Goal: Transaction & Acquisition: Purchase product/service

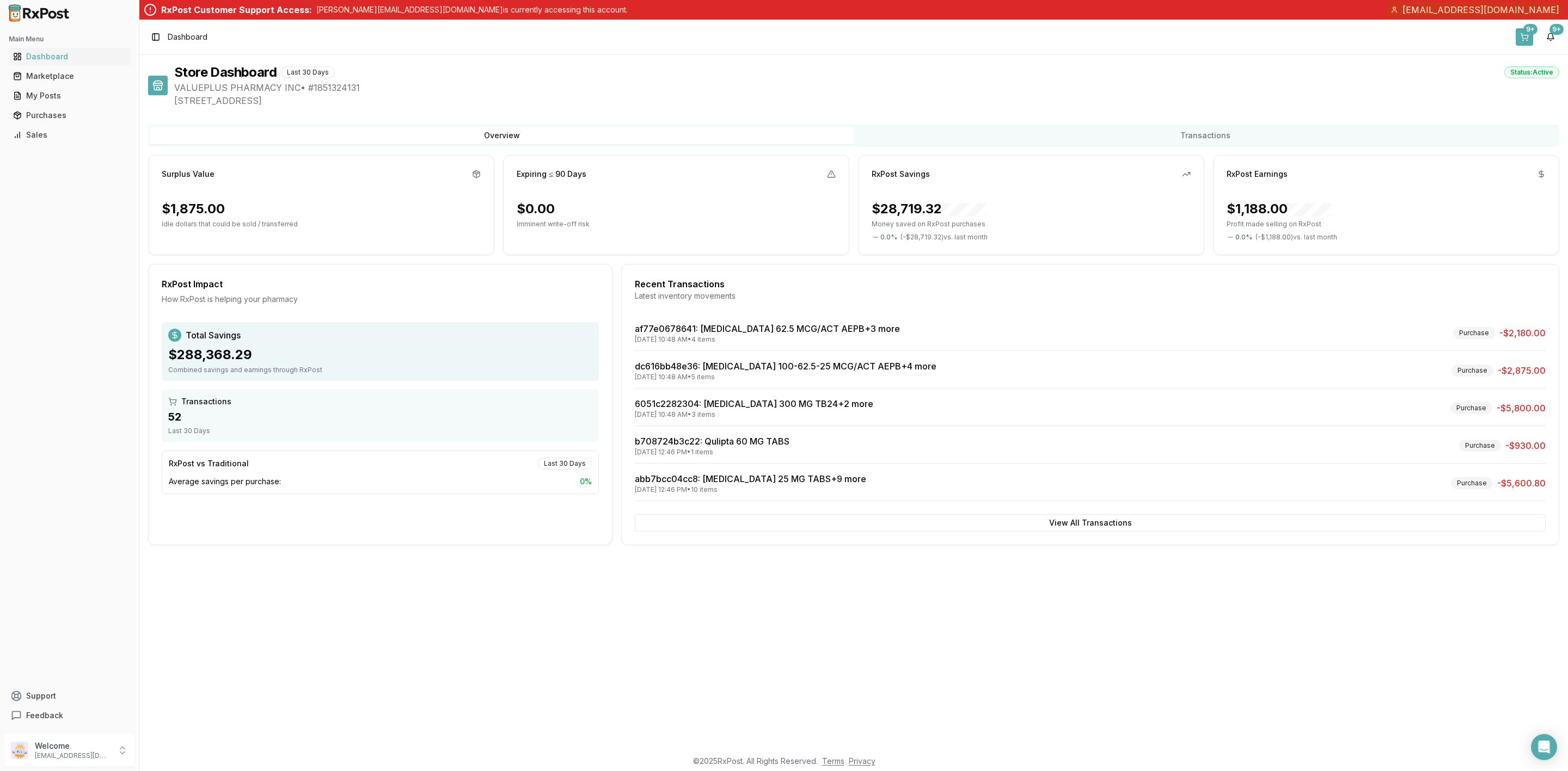
click at [1529, 29] on div "9+" at bounding box center [1529, 29] width 14 height 11
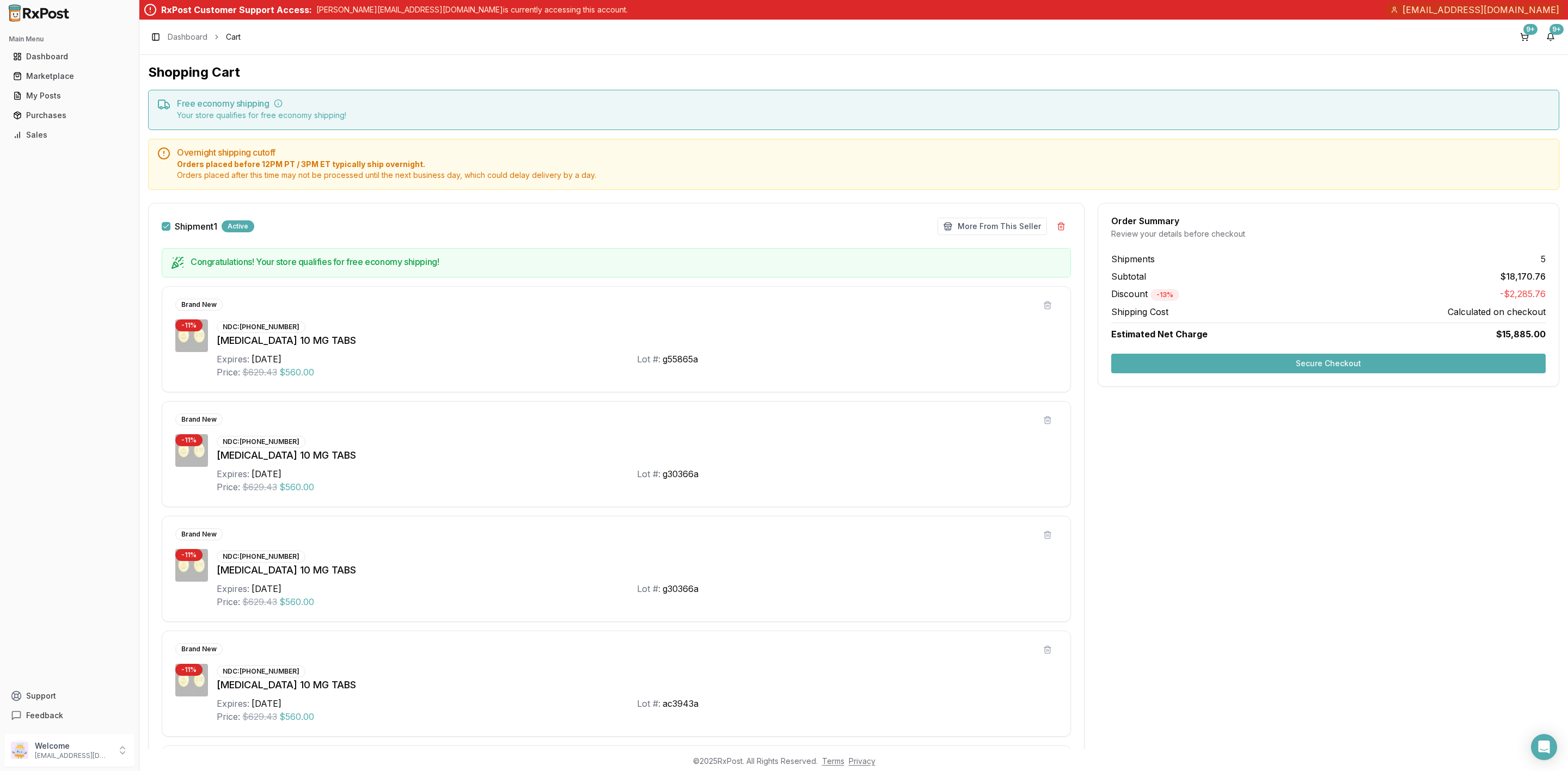
click at [167, 232] on div "Shipment 1 Active" at bounding box center [208, 226] width 93 height 12
click at [166, 229] on button "Shipment 1" at bounding box center [166, 226] width 9 height 9
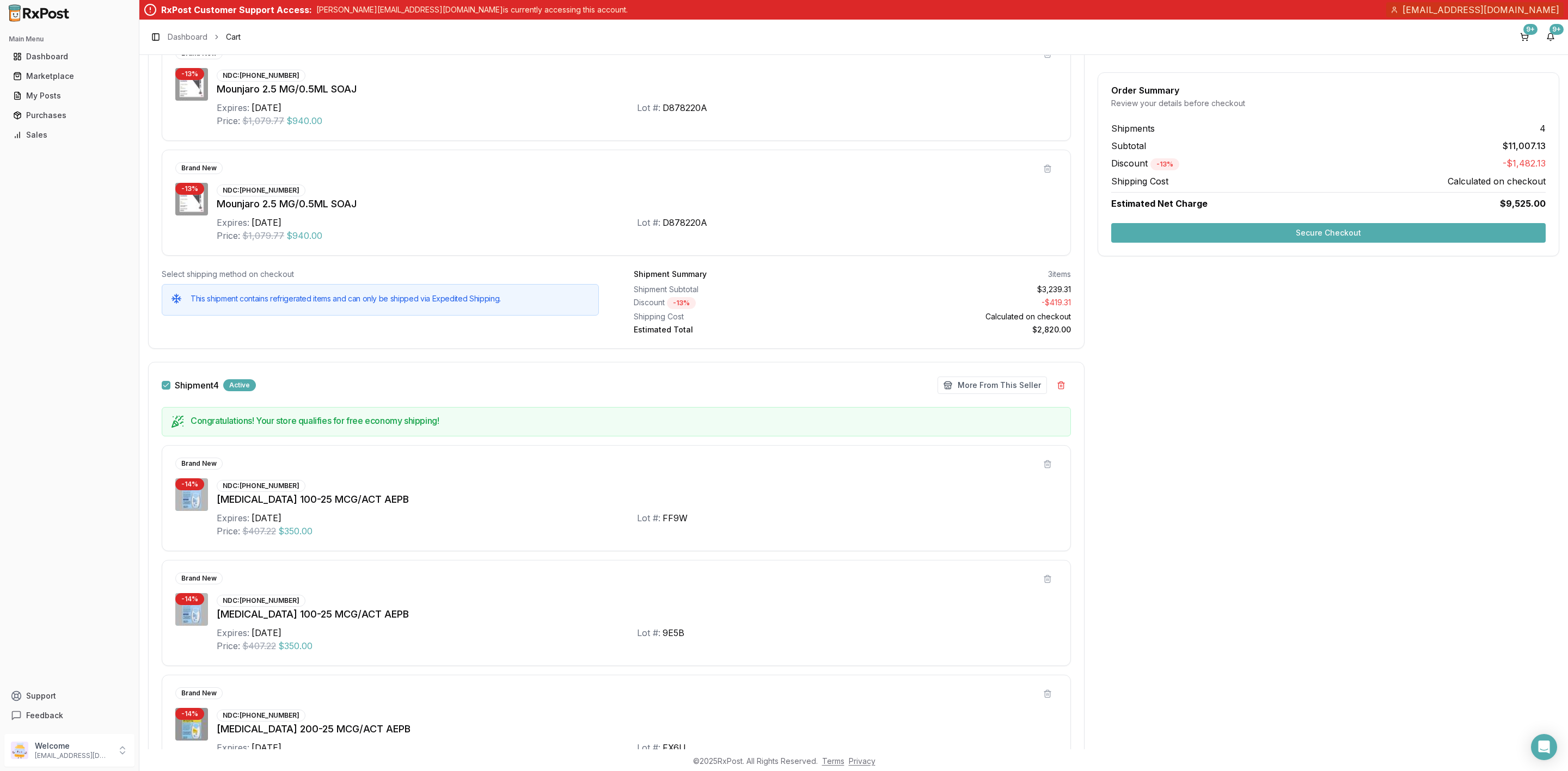
scroll to position [1714, 0]
click at [162, 389] on button "Shipment 4" at bounding box center [166, 384] width 9 height 9
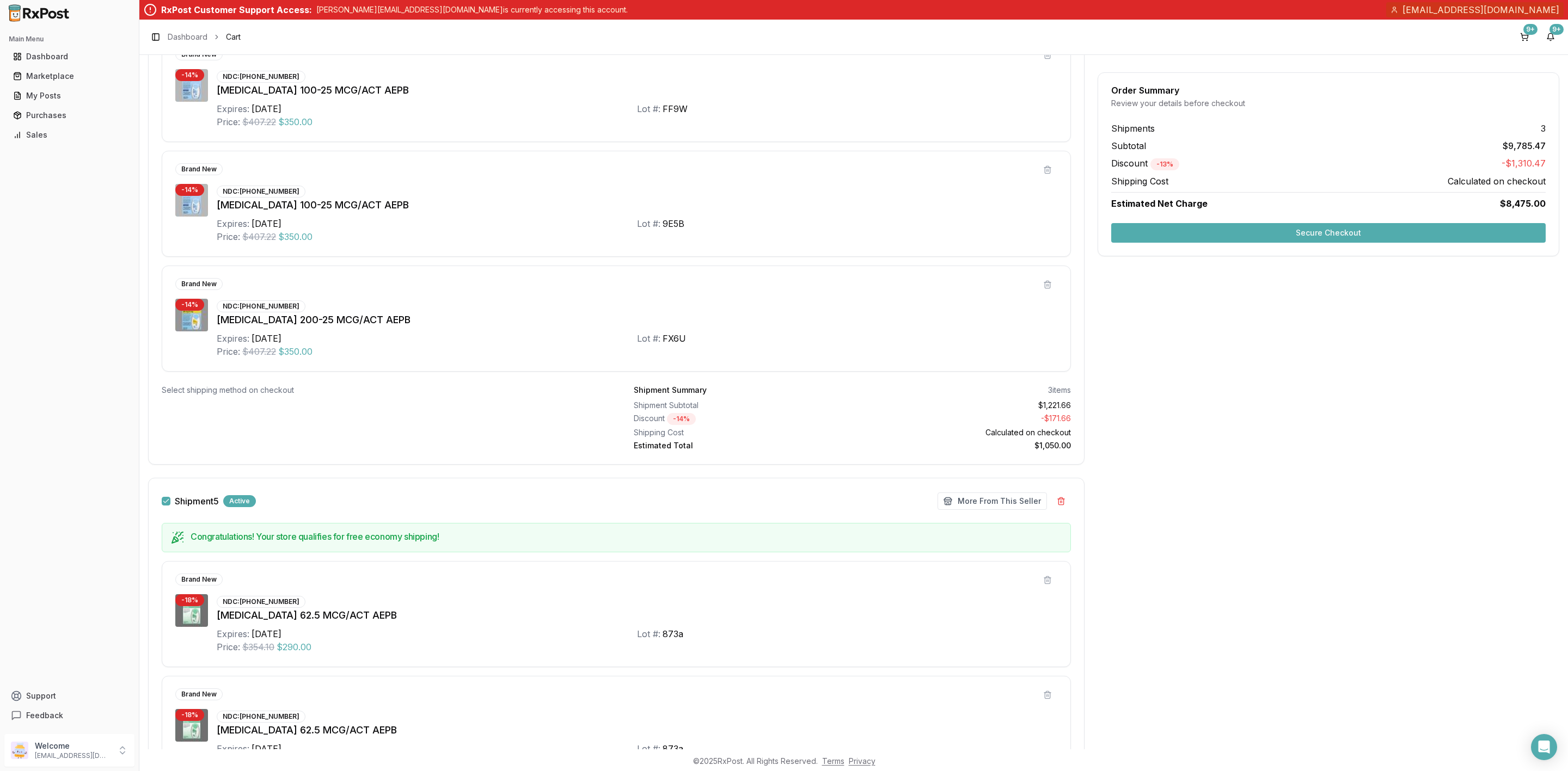
scroll to position [2410, 0]
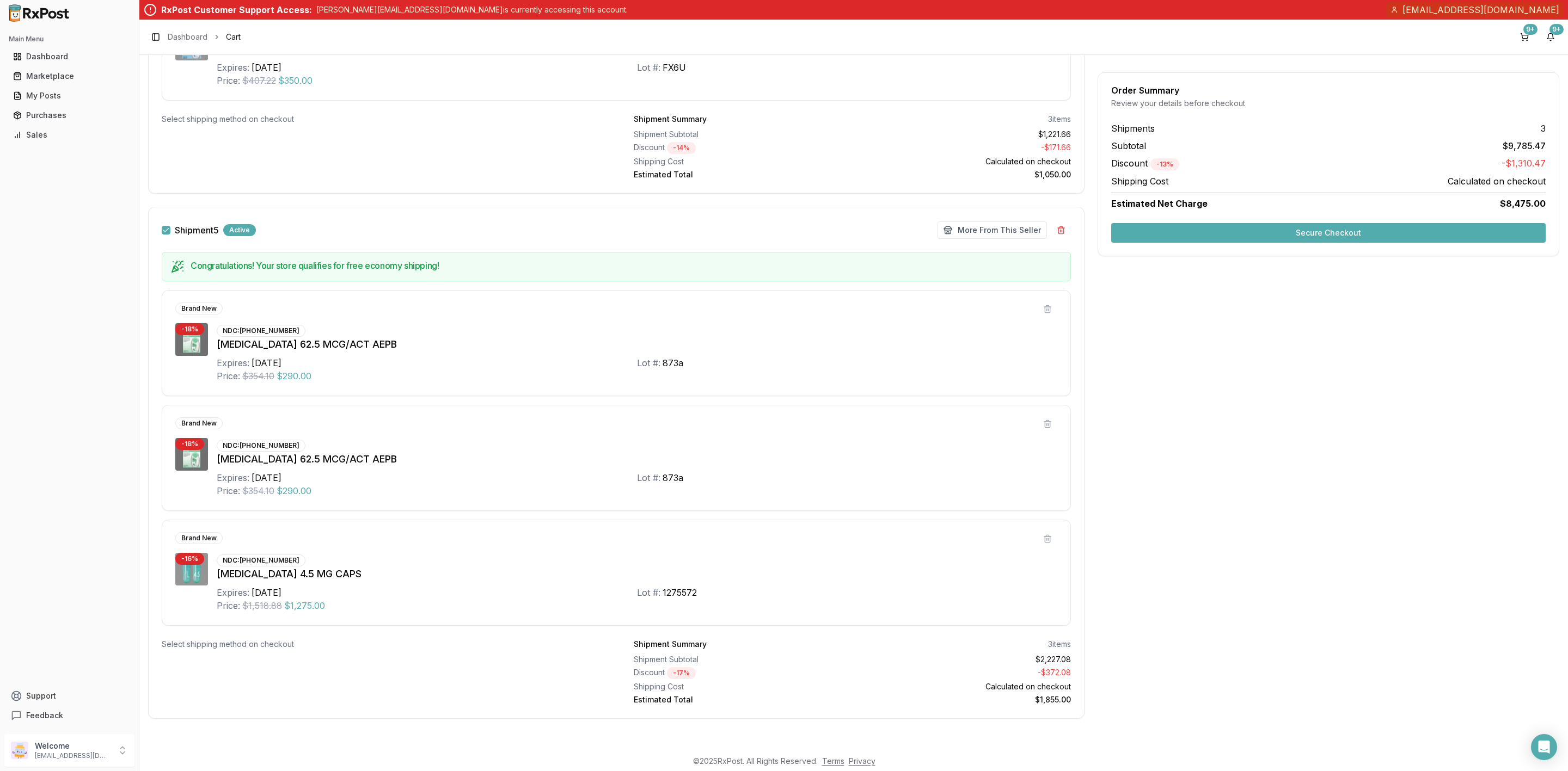
click at [166, 226] on button "Shipment 5" at bounding box center [166, 230] width 9 height 9
click at [1198, 239] on button "Secure Checkout" at bounding box center [1328, 232] width 434 height 20
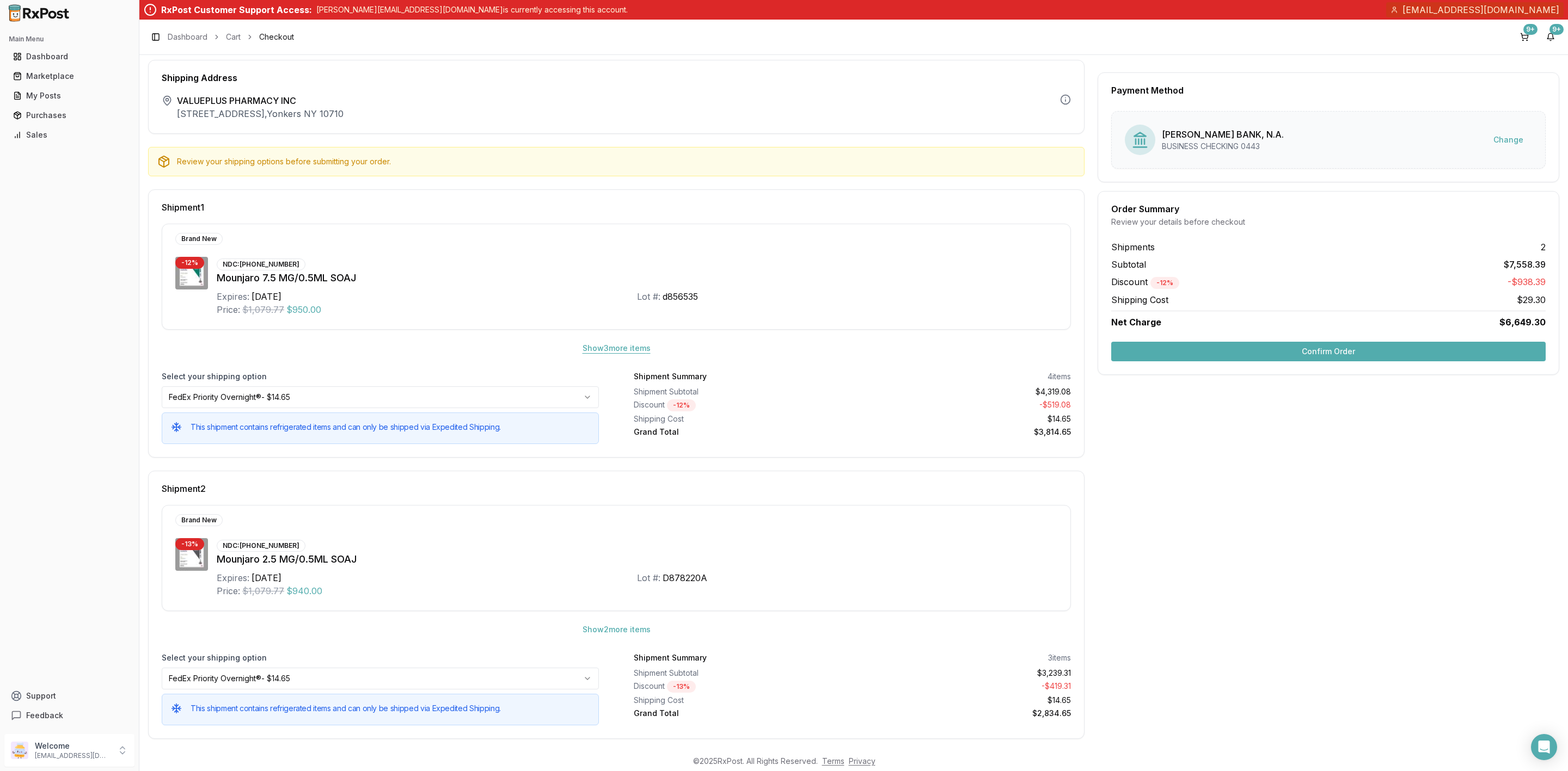
scroll to position [41, 0]
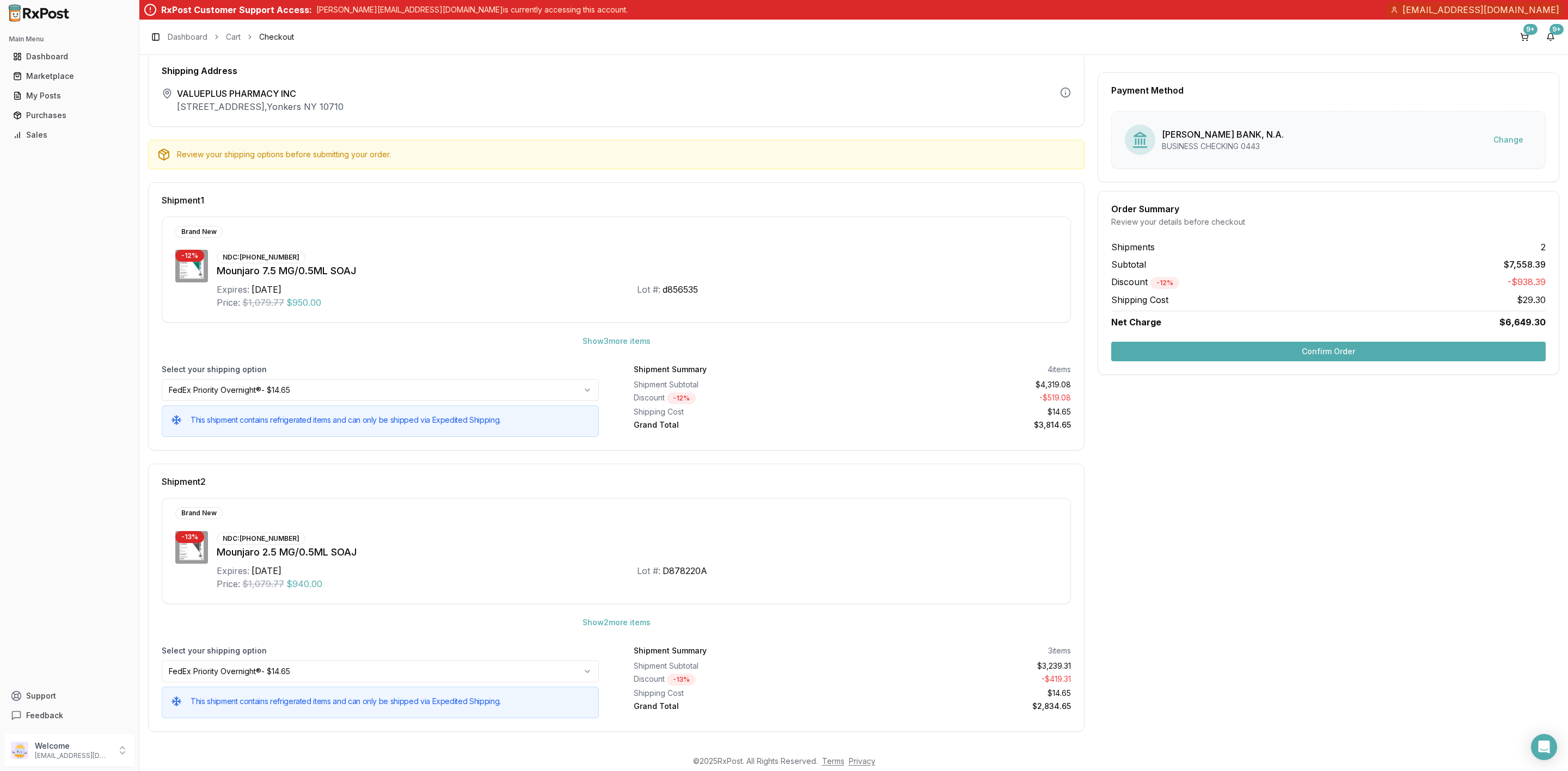
click at [1239, 348] on button "Confirm Order" at bounding box center [1328, 352] width 434 height 20
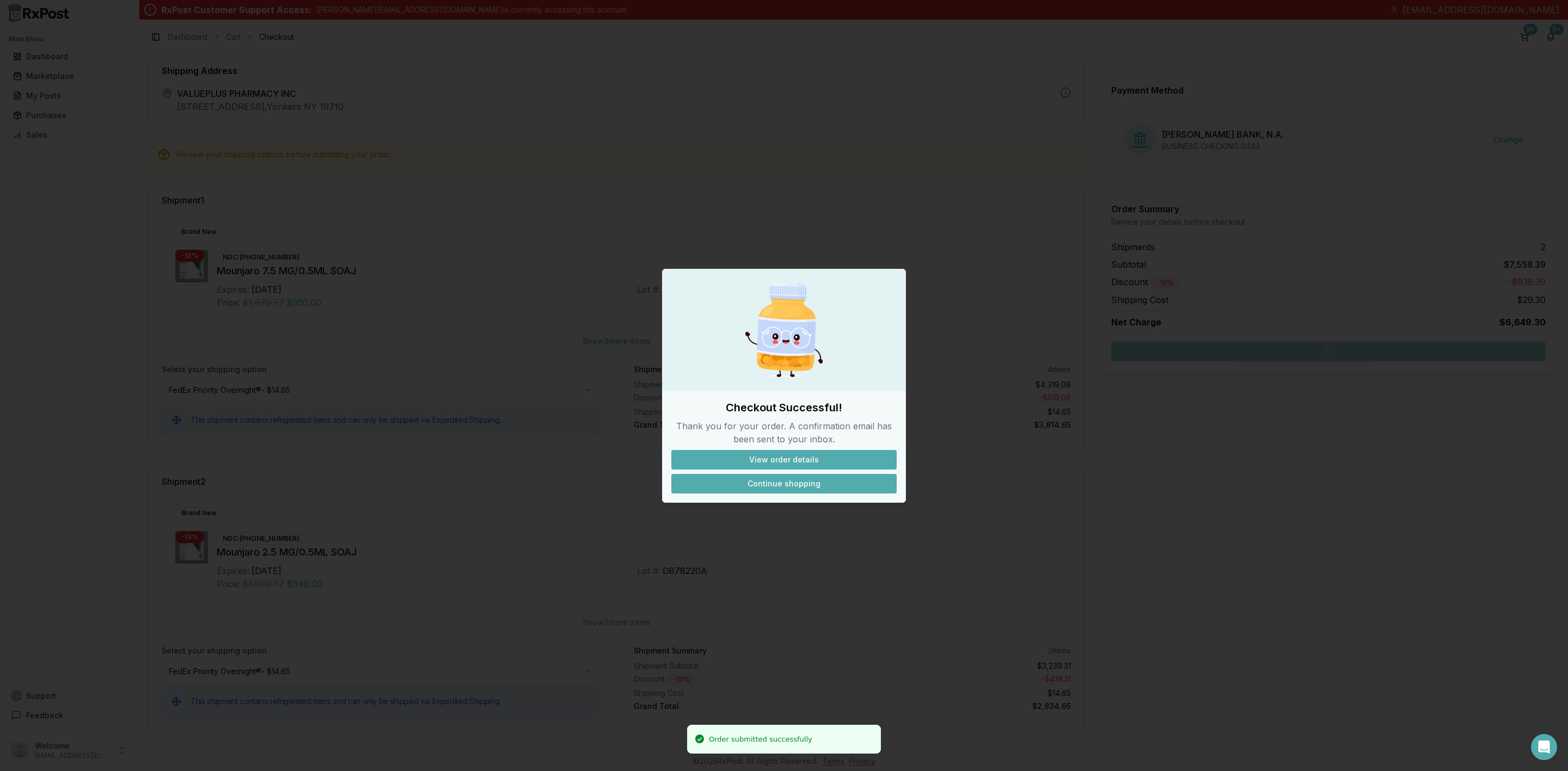
click at [809, 491] on button "Continue shopping" at bounding box center [783, 484] width 226 height 20
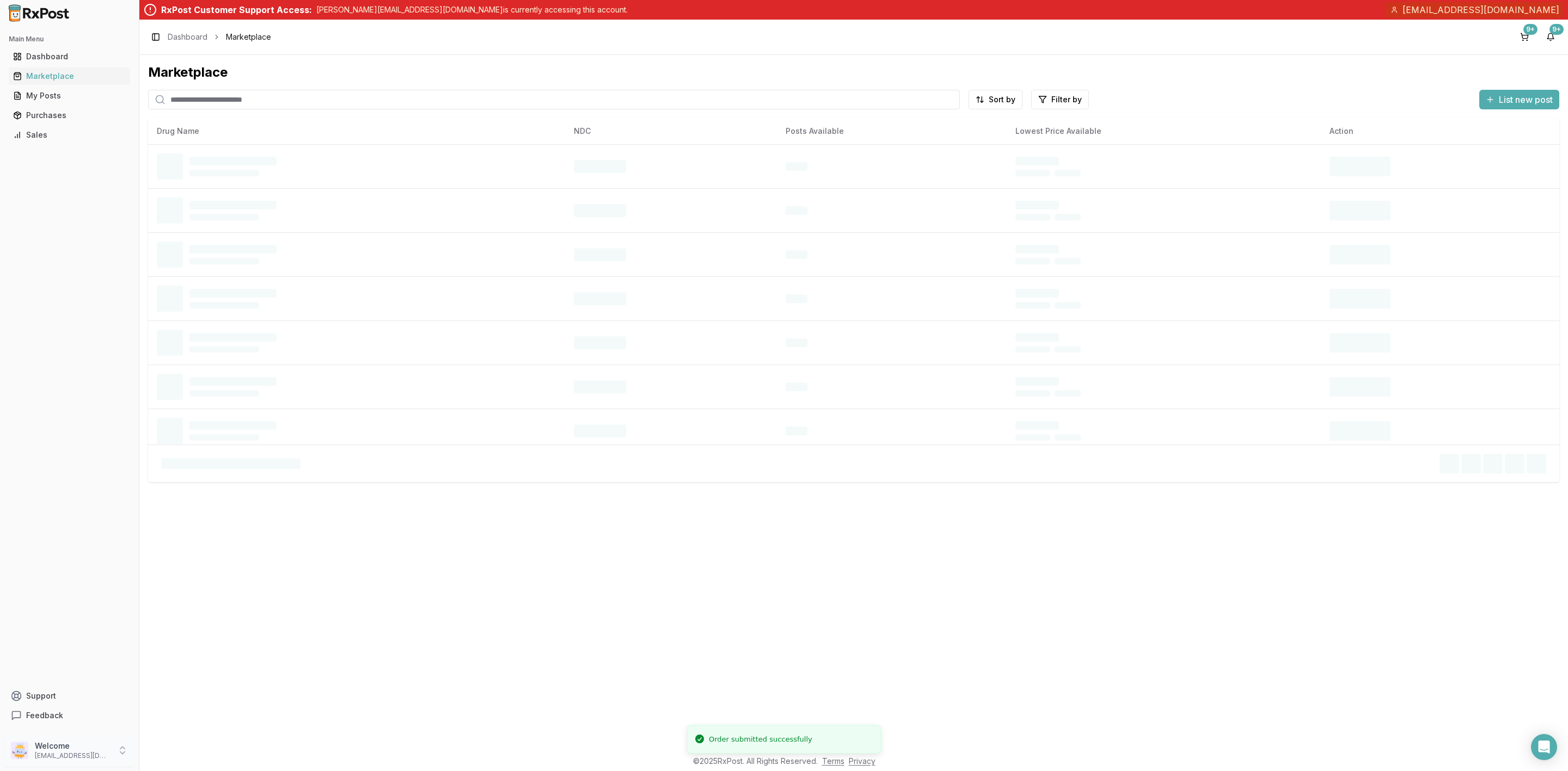
click at [51, 756] on p "info@valuepluspharmacy.net" at bounding box center [73, 756] width 75 height 9
click at [168, 751] on span "Sign Out" at bounding box center [197, 752] width 104 height 11
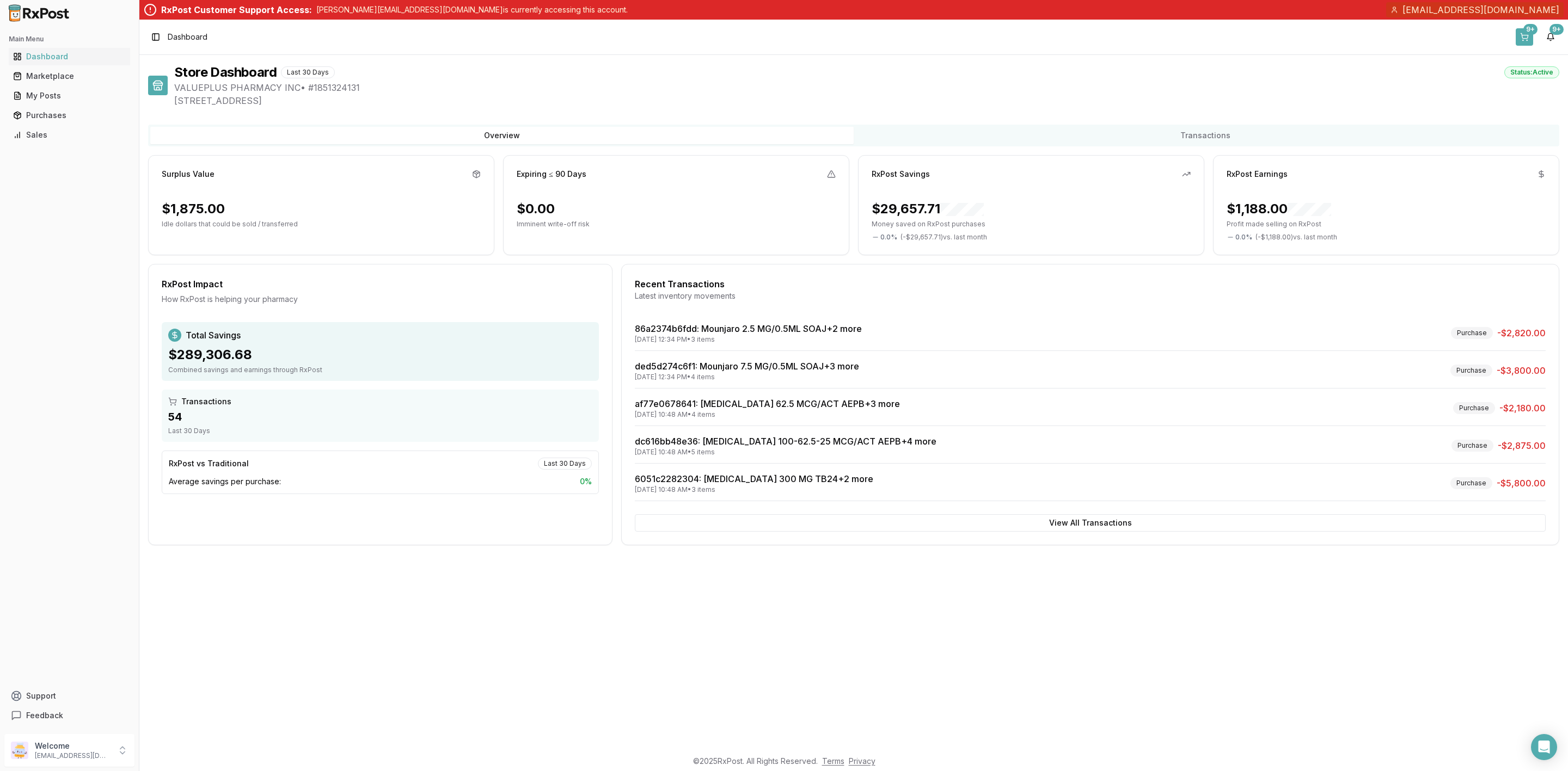
click at [1529, 41] on button "9+" at bounding box center [1524, 37] width 17 height 17
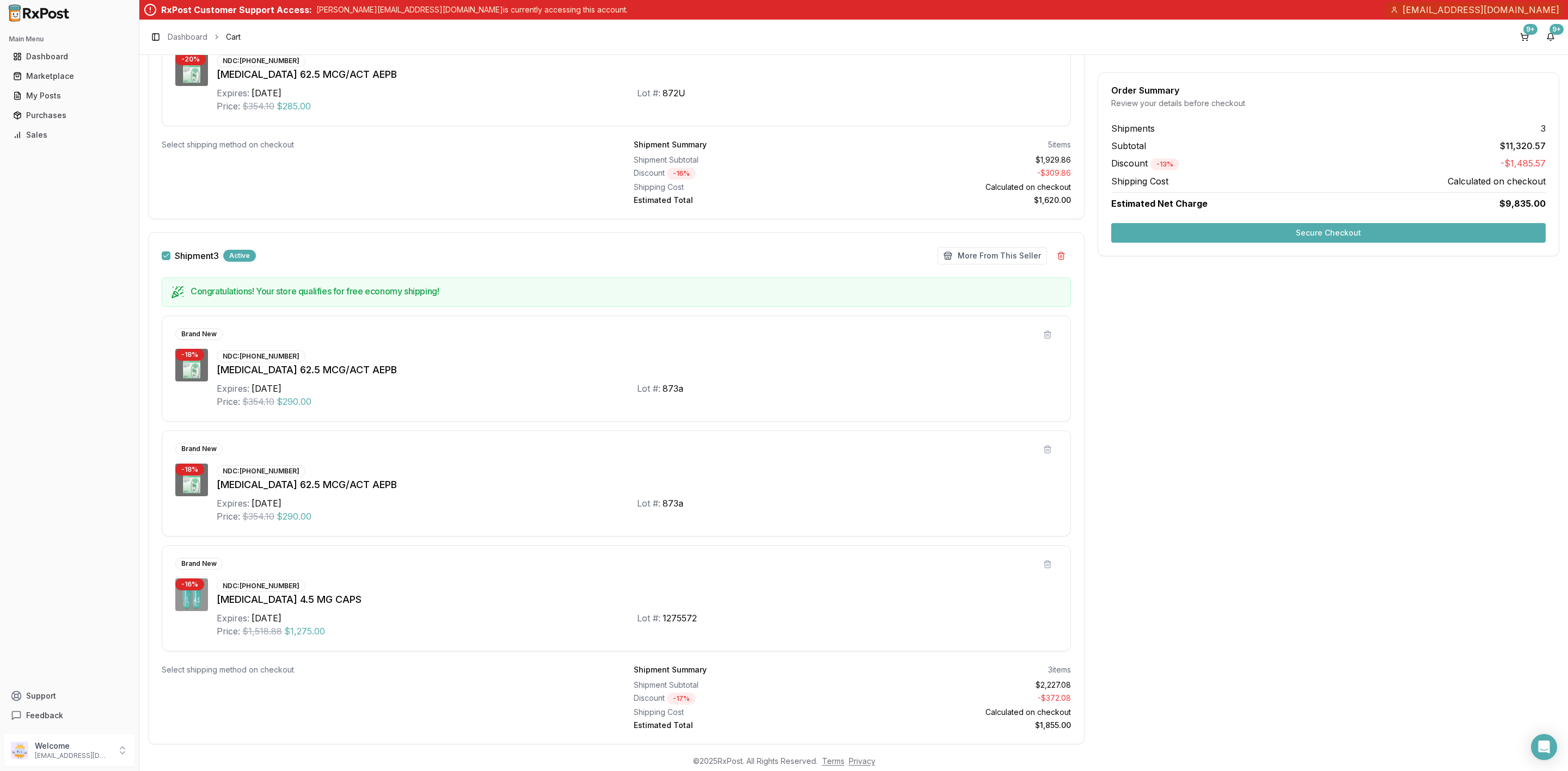
scroll to position [1546, 0]
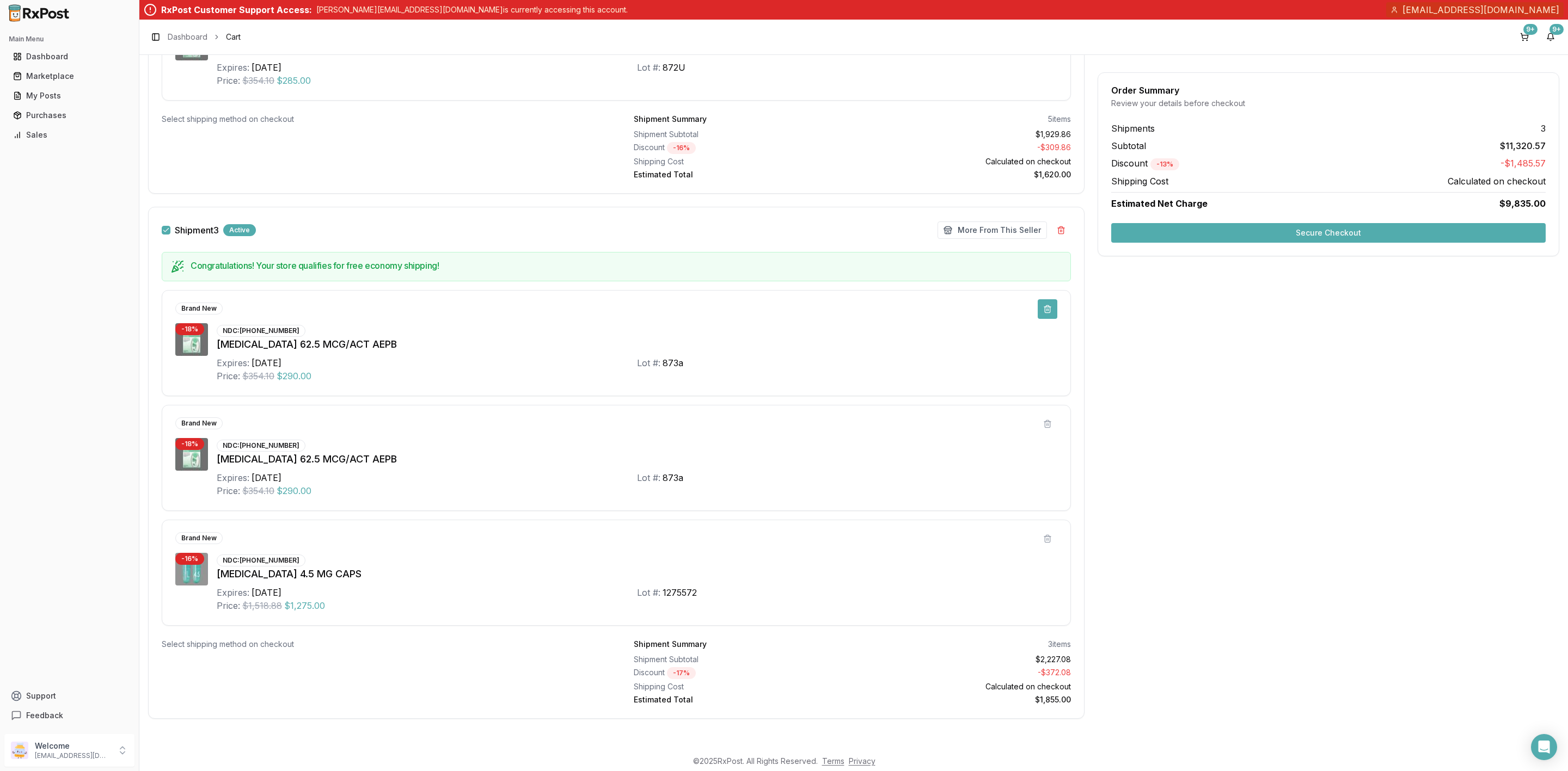
click at [1045, 308] on button at bounding box center [1046, 309] width 20 height 20
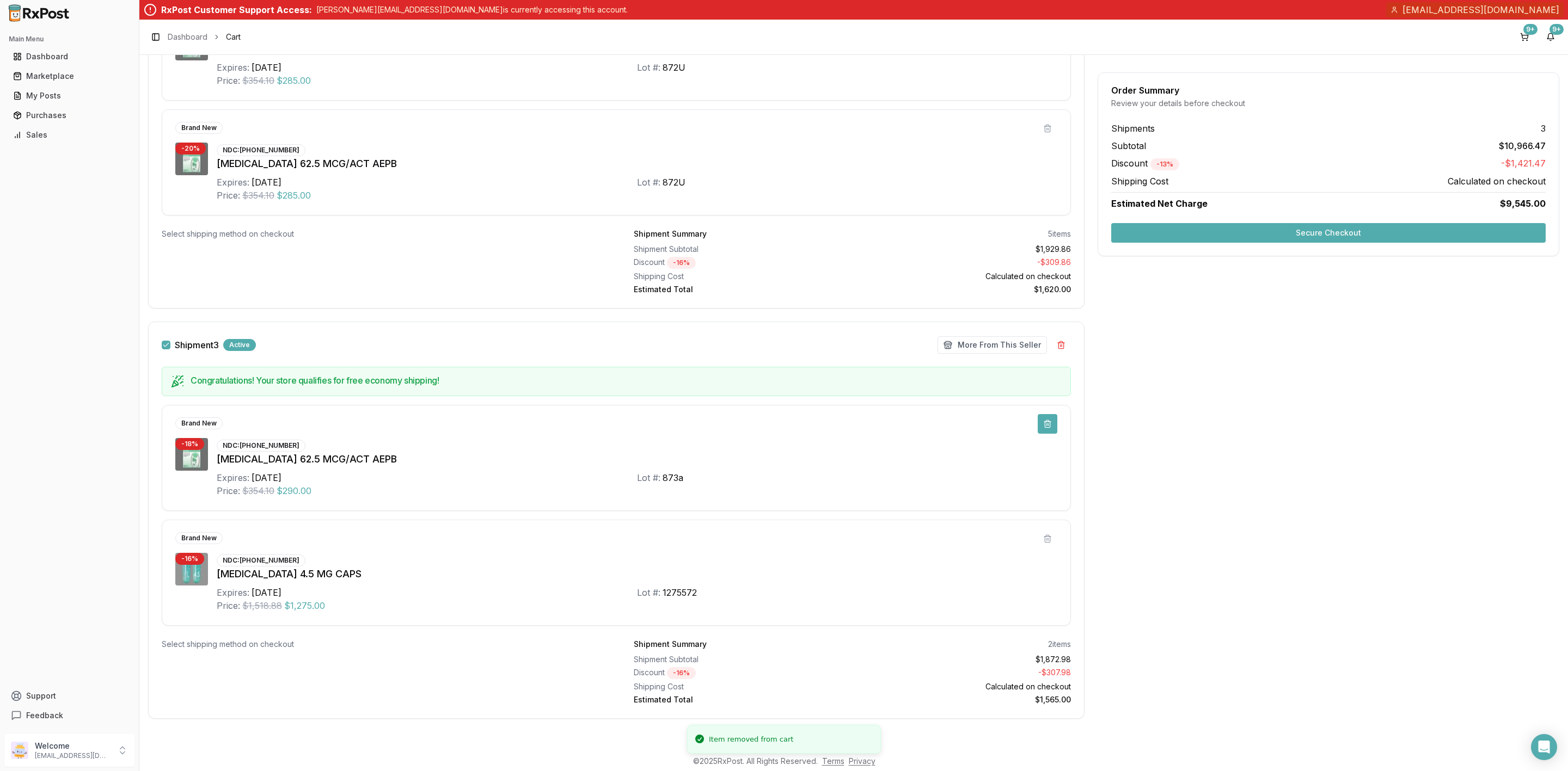
click at [1042, 420] on button at bounding box center [1046, 424] width 20 height 20
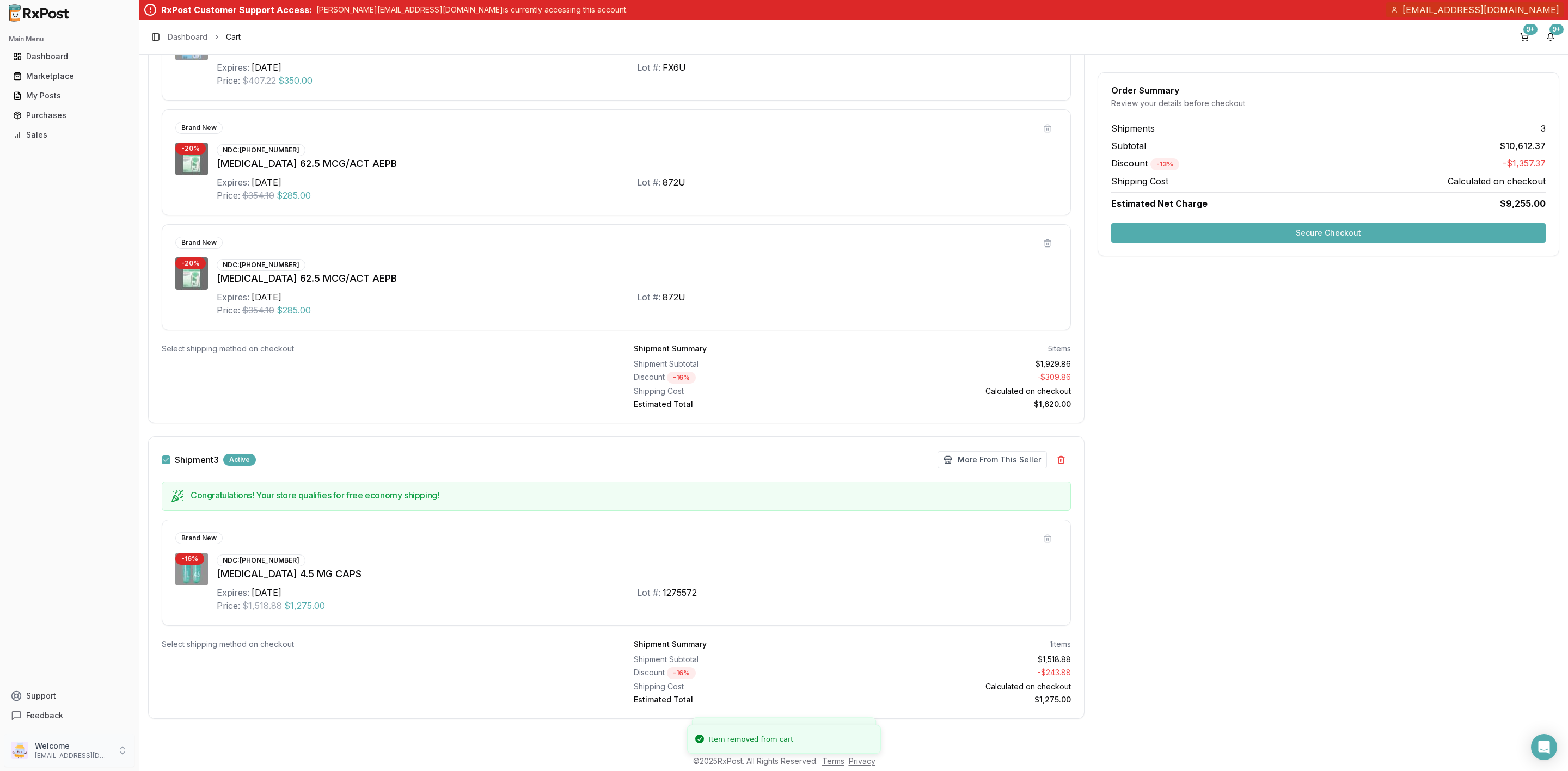
click at [81, 747] on p "Welcome" at bounding box center [73, 746] width 75 height 11
drag, startPoint x: 165, startPoint y: 751, endPoint x: 175, endPoint y: 740, distance: 14.9
click at [166, 751] on span "Sign Out" at bounding box center [197, 752] width 104 height 11
